Goal: Task Accomplishment & Management: Manage account settings

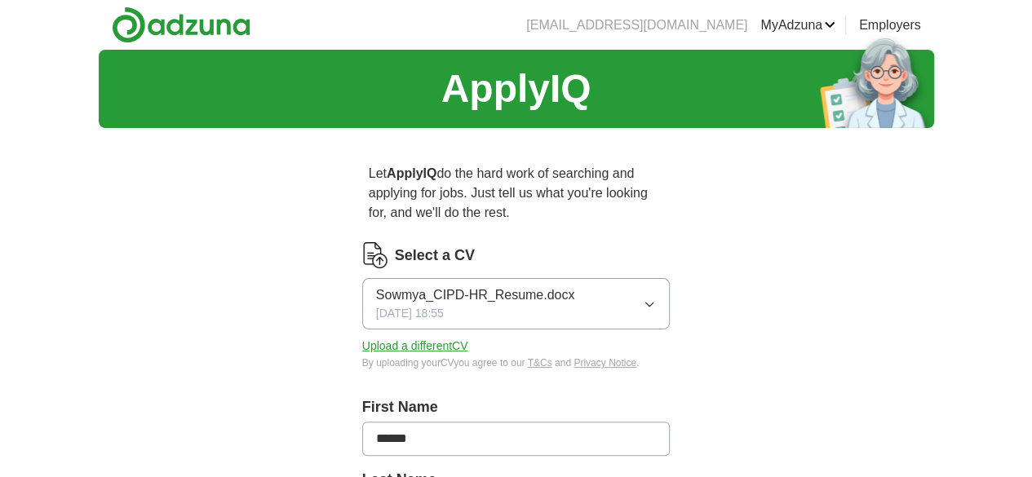
click at [112, 27] on img at bounding box center [181, 25] width 139 height 37
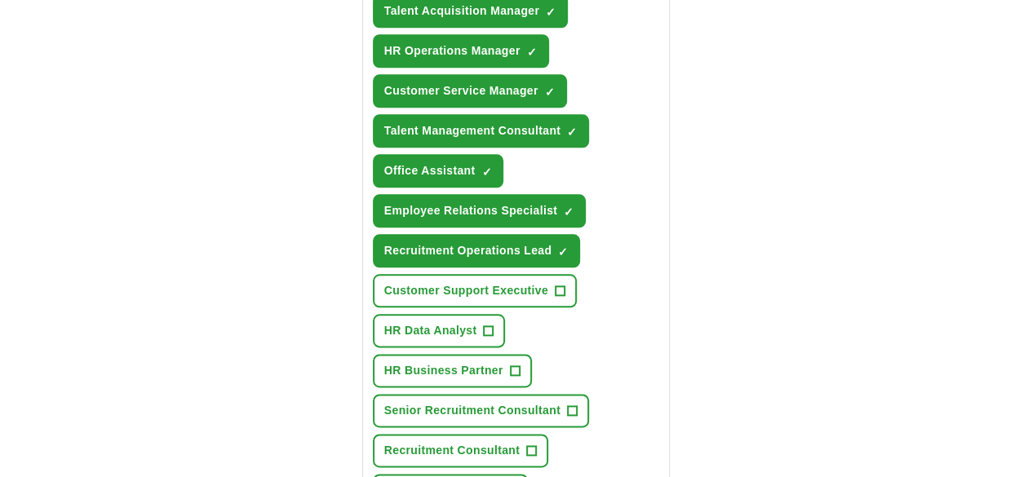
scroll to position [817, 0]
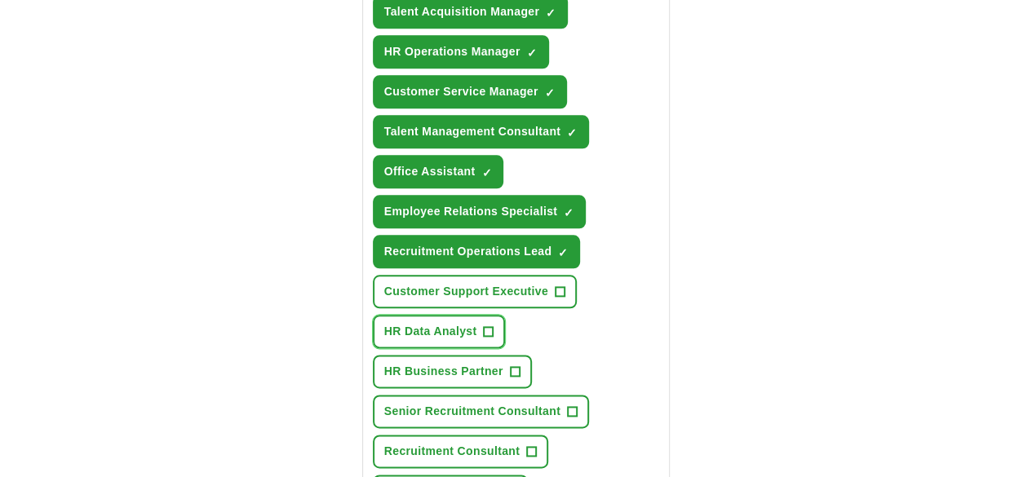
click at [494, 325] on span "+" at bounding box center [489, 331] width 10 height 13
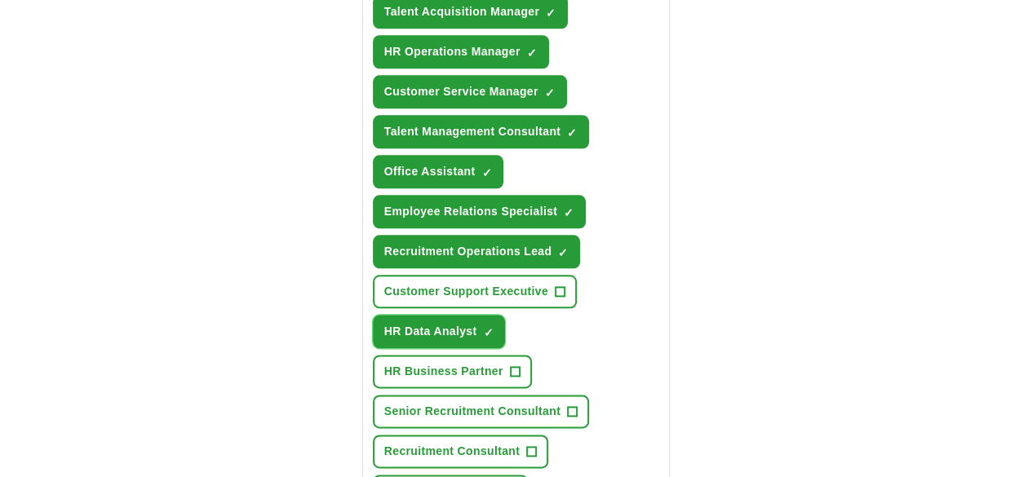
click at [0, 0] on span "×" at bounding box center [0, 0] width 0 height 0
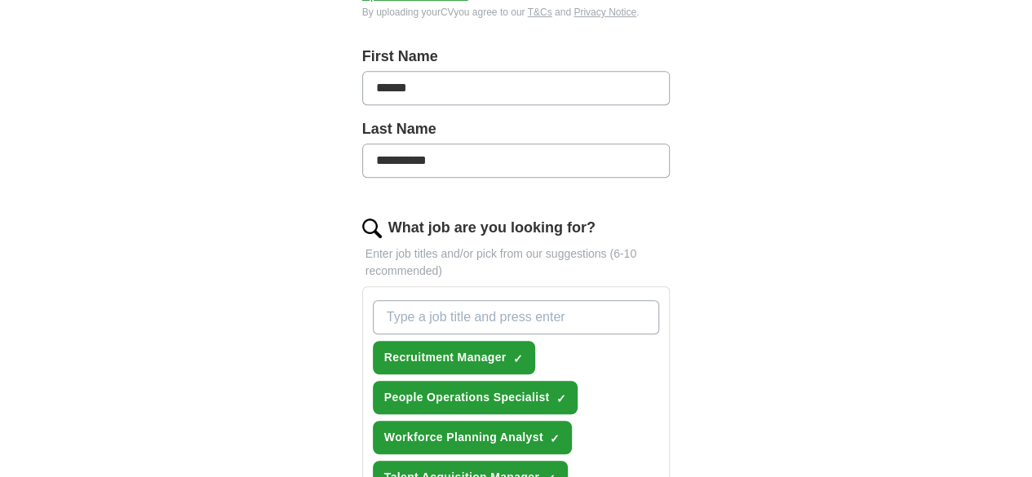
scroll to position [349, 0]
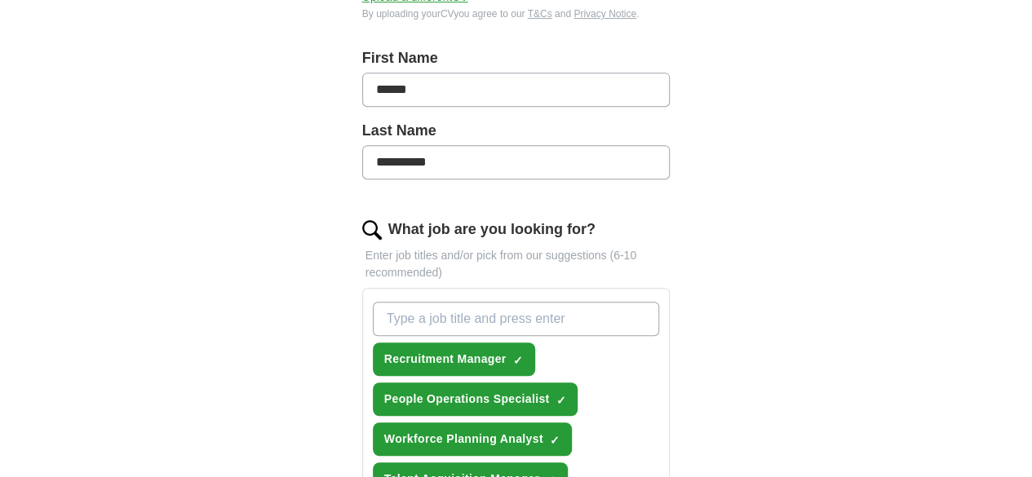
click at [409, 302] on input "What job are you looking for?" at bounding box center [516, 319] width 287 height 34
type input "e"
type input "remote"
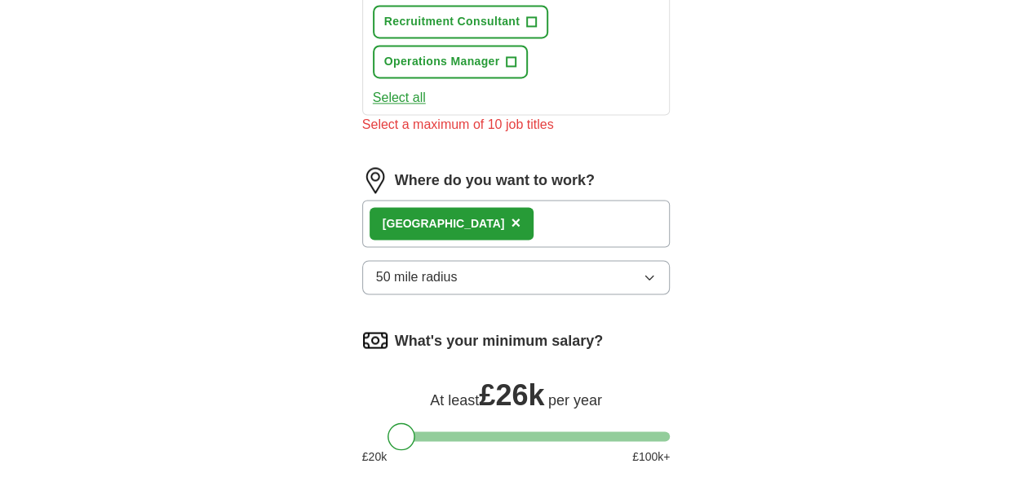
scroll to position [1266, 0]
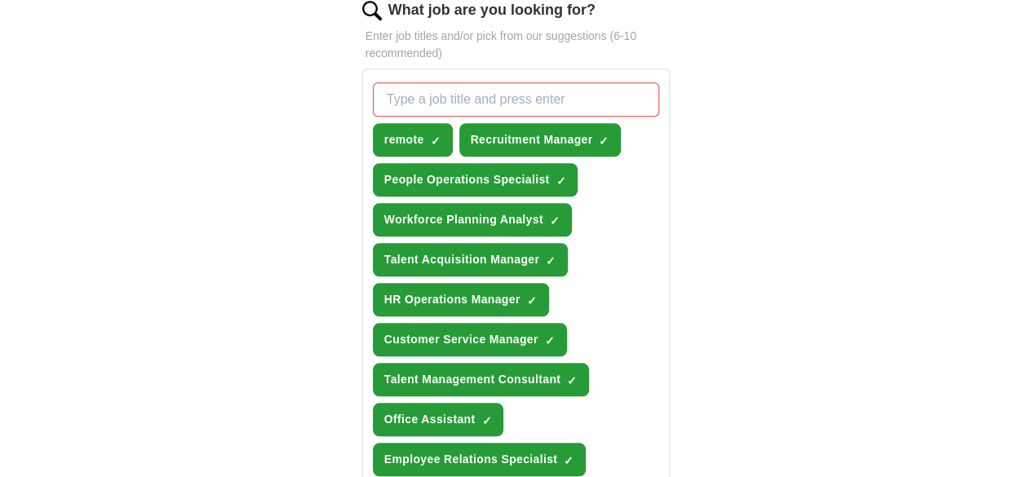
scroll to position [569, 0]
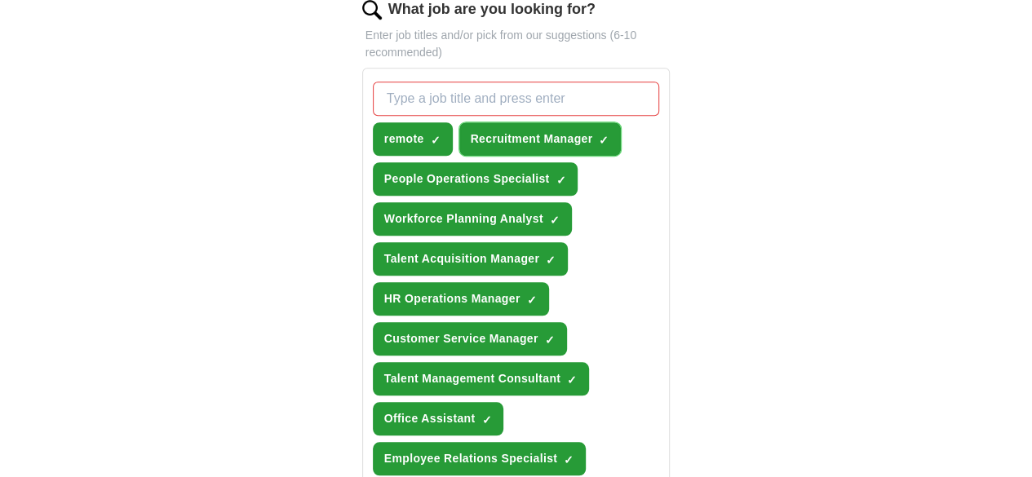
click at [569, 122] on button "Recruitment Manager ✓ ×" at bounding box center [540, 138] width 162 height 33
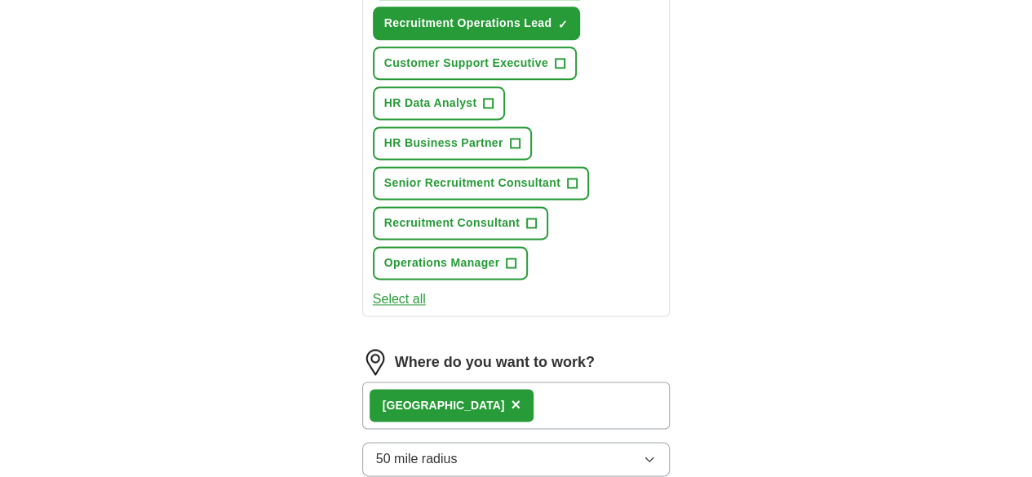
scroll to position [1132, 0]
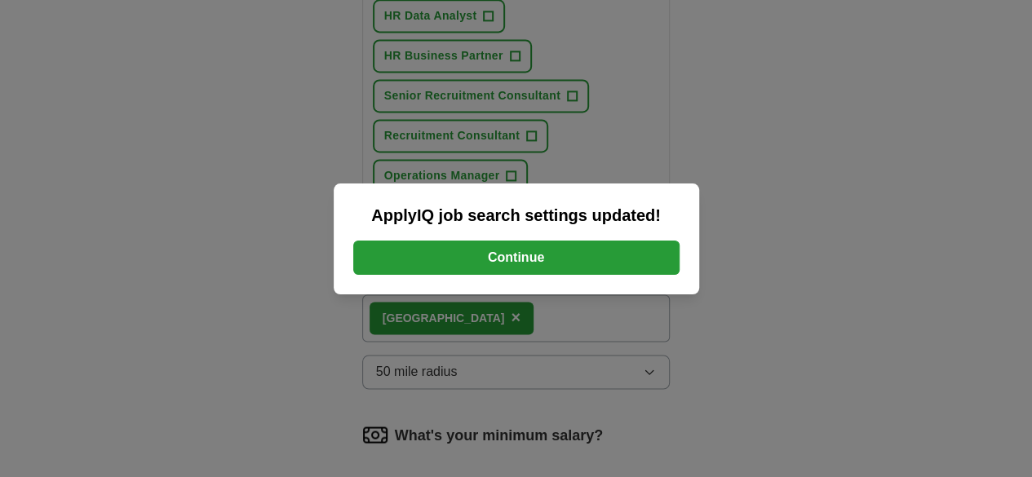
click at [612, 255] on button "Continue" at bounding box center [516, 258] width 326 height 34
